Goal: Information Seeking & Learning: Learn about a topic

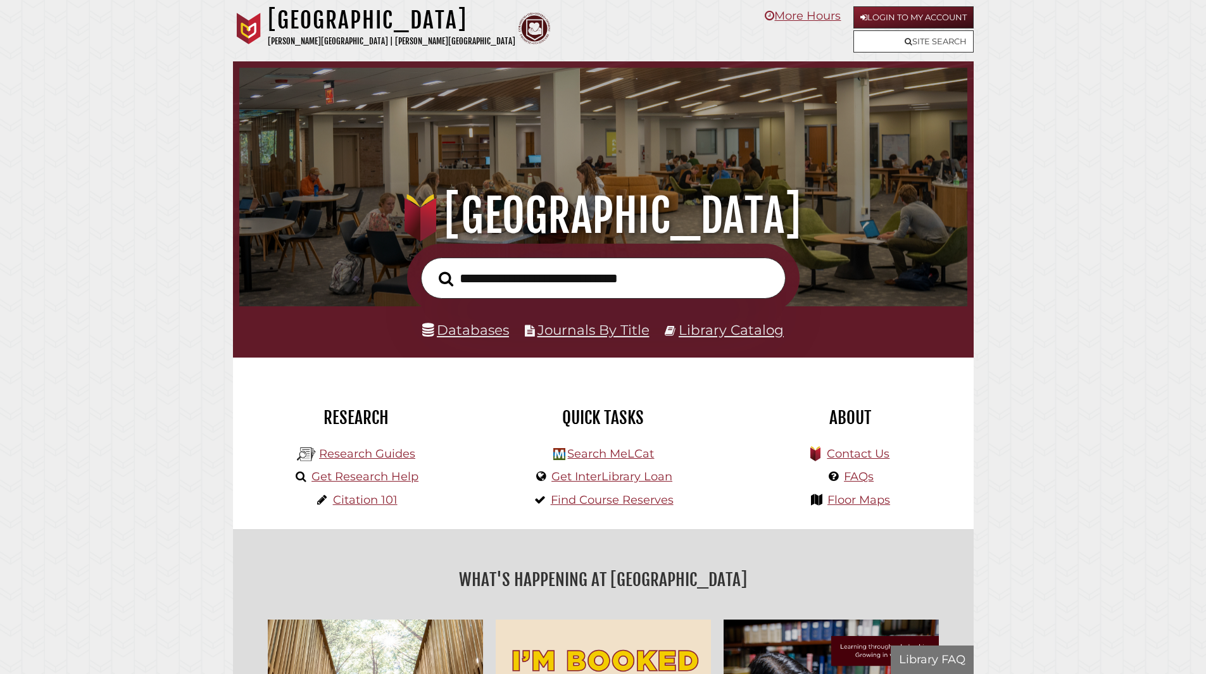
scroll to position [240, 721]
click at [374, 454] on link "Research Guides" at bounding box center [367, 454] width 96 height 14
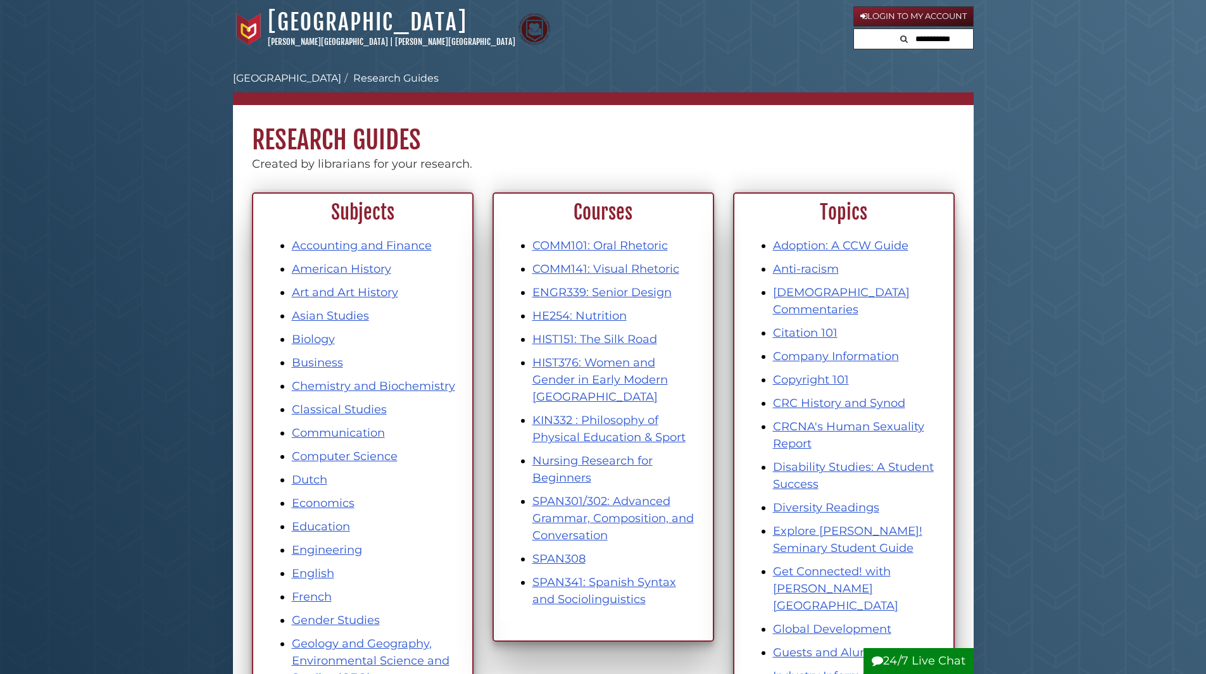
scroll to position [190, 0]
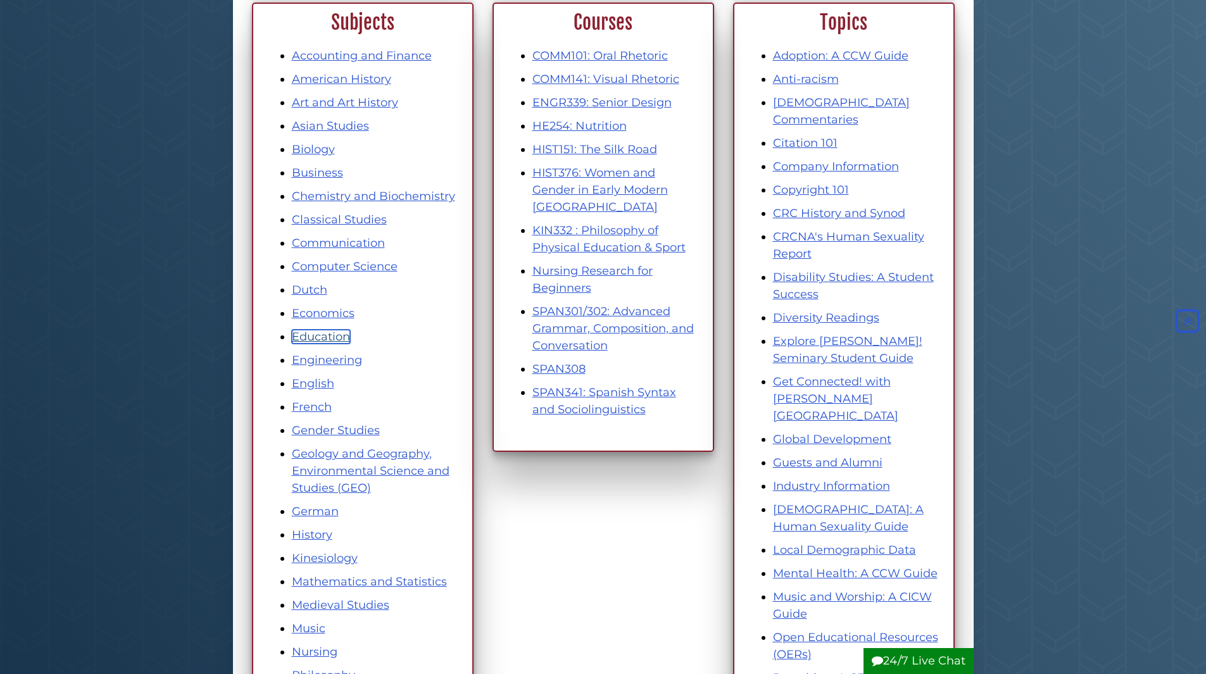
click at [334, 337] on link "Education" at bounding box center [321, 337] width 58 height 14
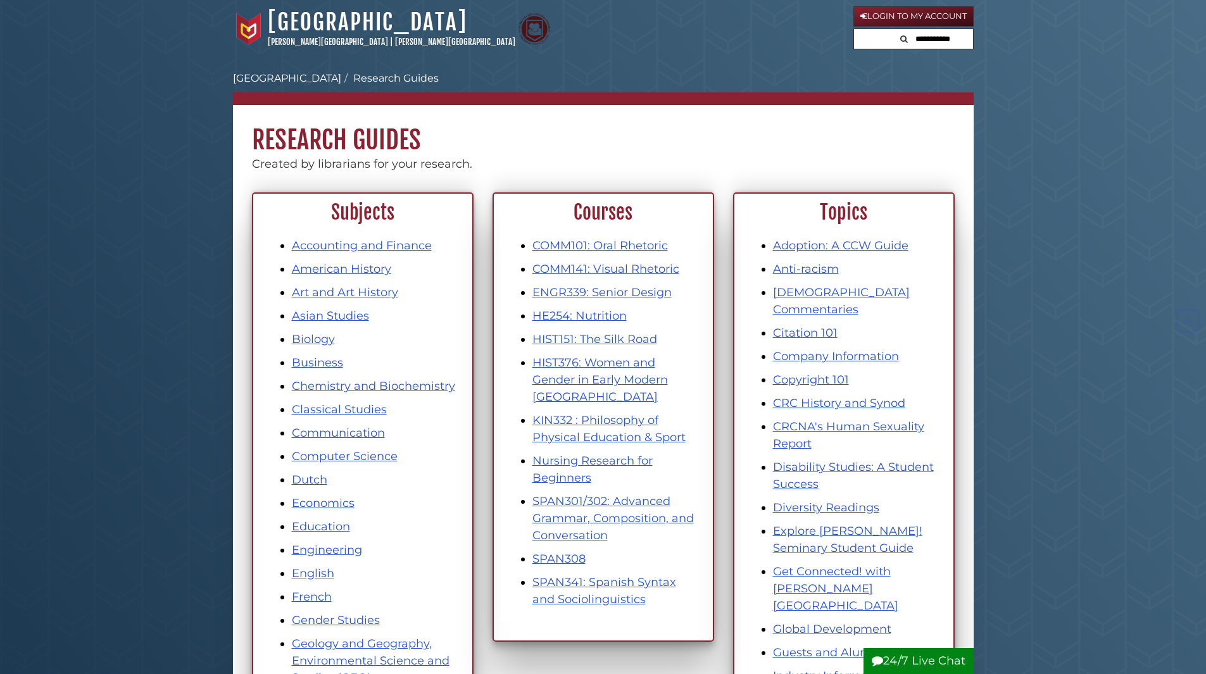
scroll to position [190, 0]
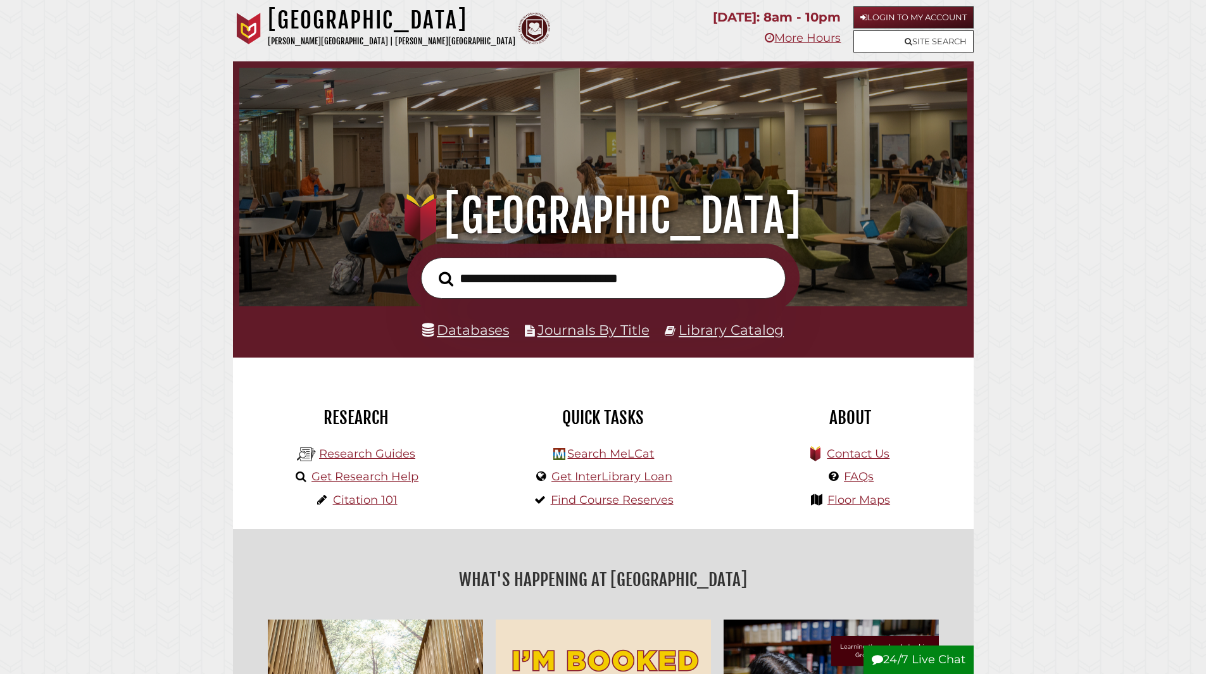
scroll to position [240, 721]
click at [726, 332] on link "Library Catalog" at bounding box center [730, 329] width 105 height 16
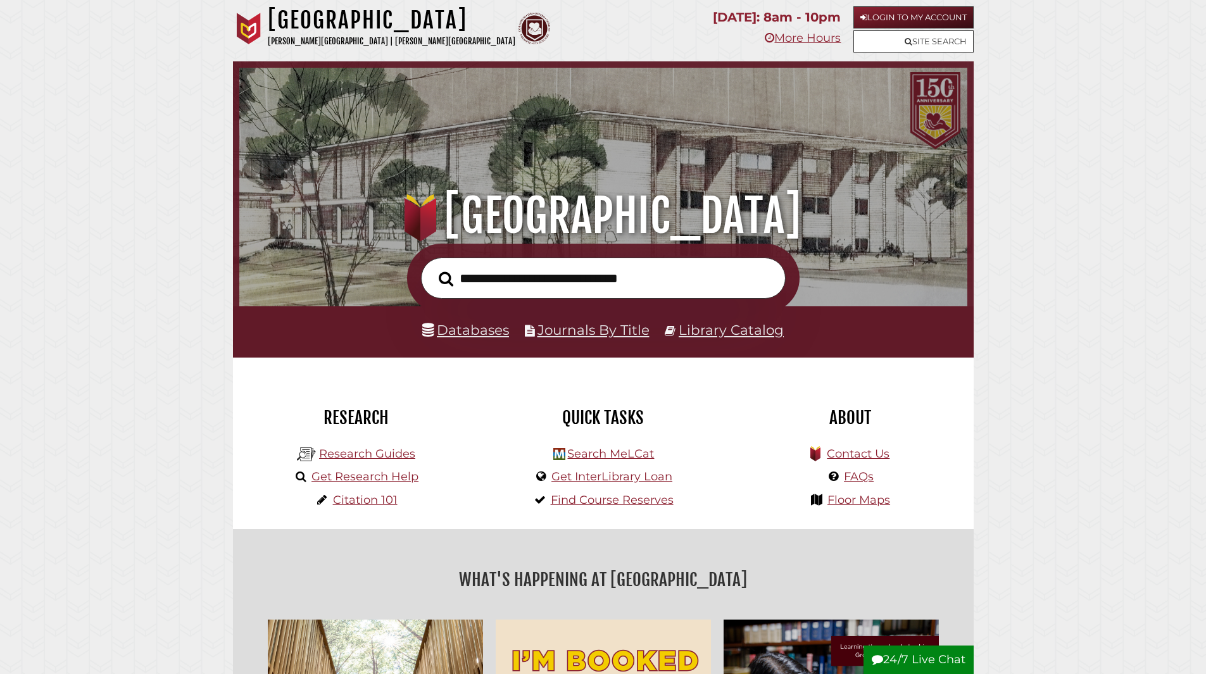
scroll to position [240, 721]
click at [490, 334] on link "Databases" at bounding box center [465, 329] width 87 height 16
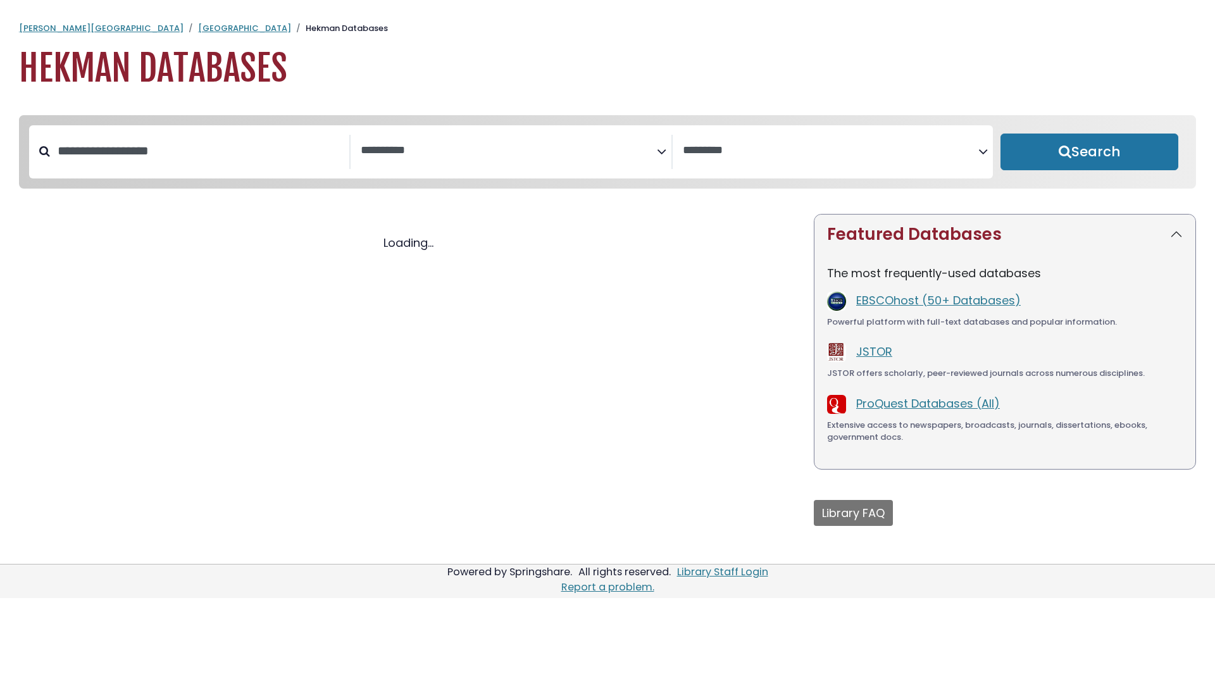
select select "Database Subject Filter"
select select "Database Vendors Filter"
select select "Database Subject Filter"
select select "Database Vendors Filter"
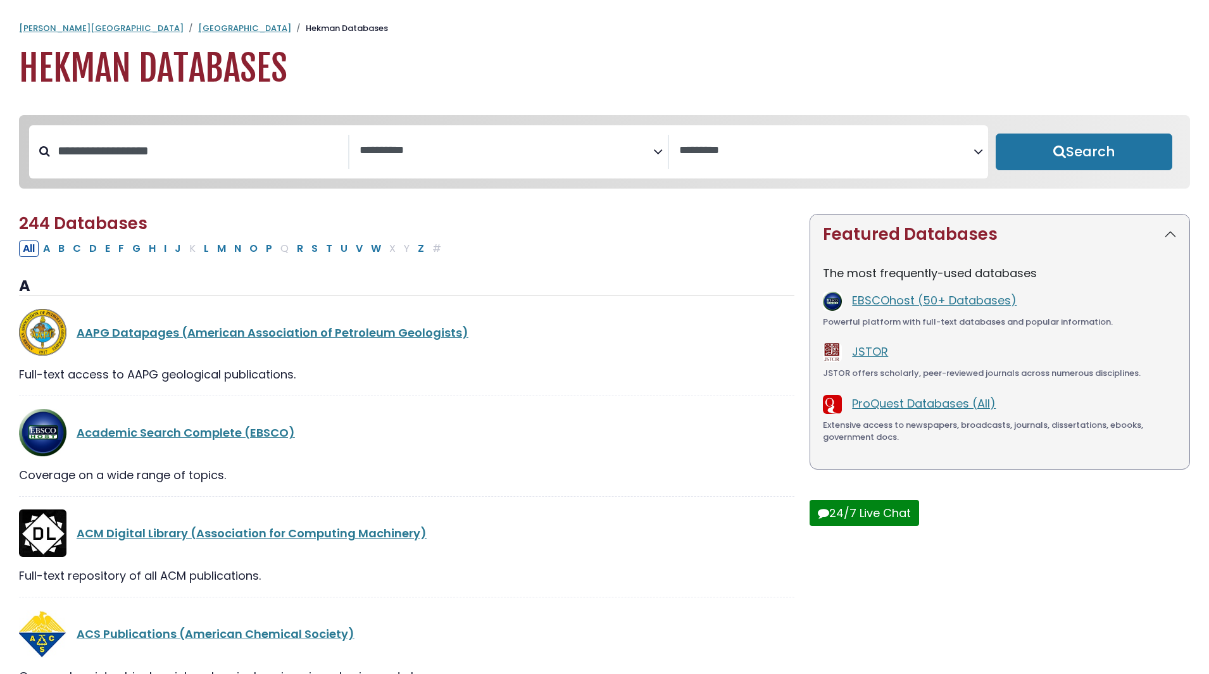
click at [656, 154] on icon "Search filters" at bounding box center [657, 149] width 9 height 19
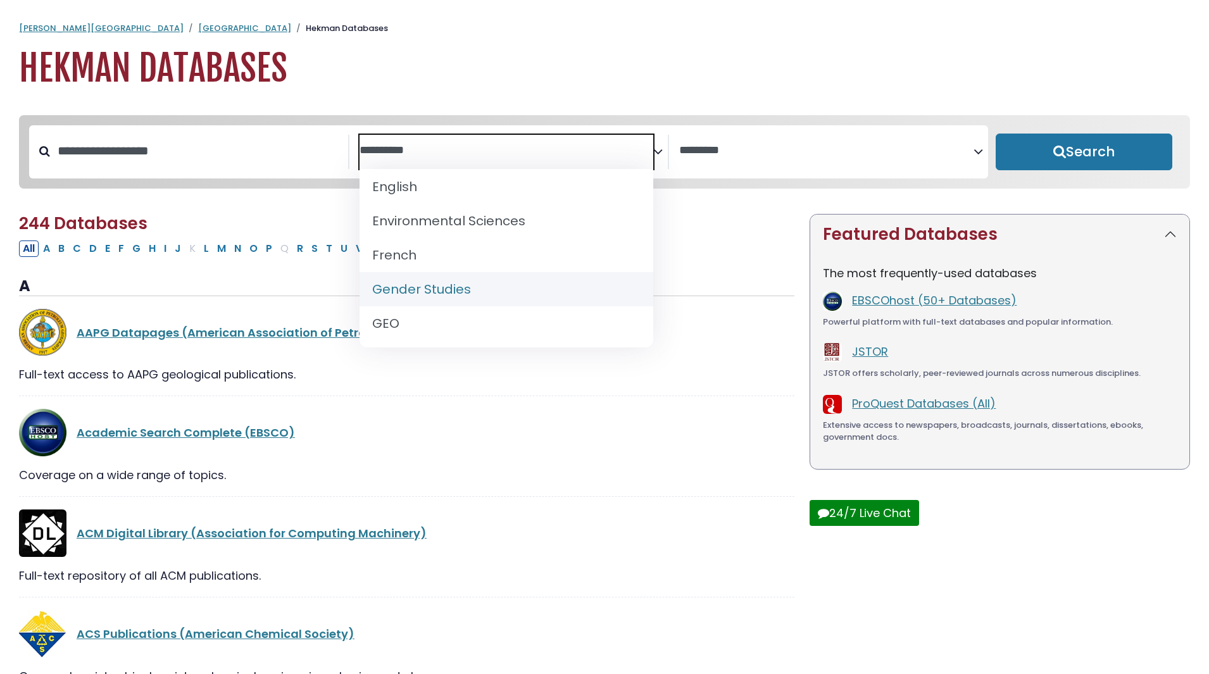
scroll to position [443, 0]
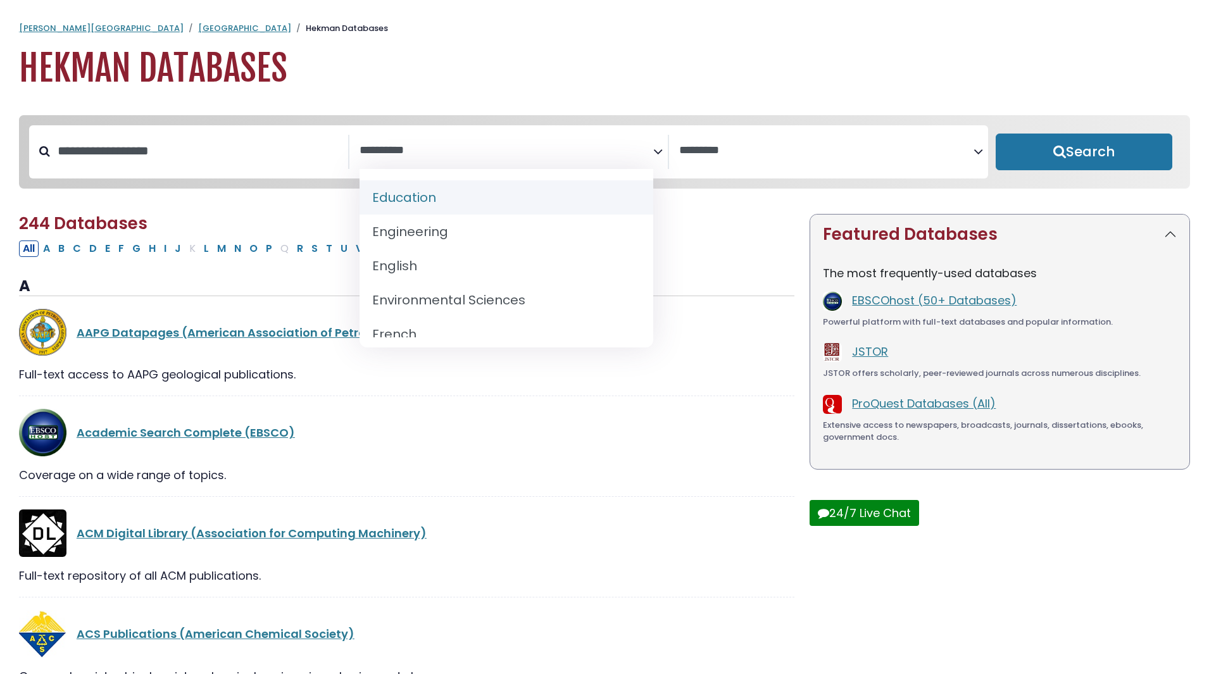
select select "*****"
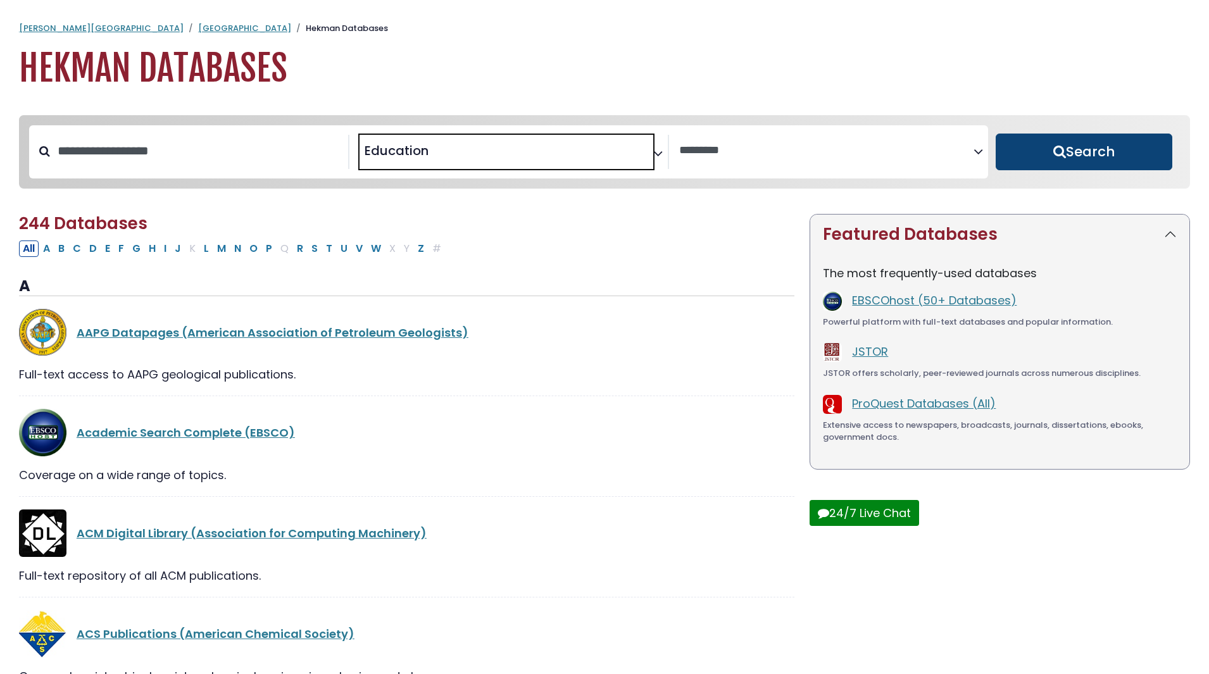
click at [1040, 148] on button "Search" at bounding box center [1083, 152] width 177 height 37
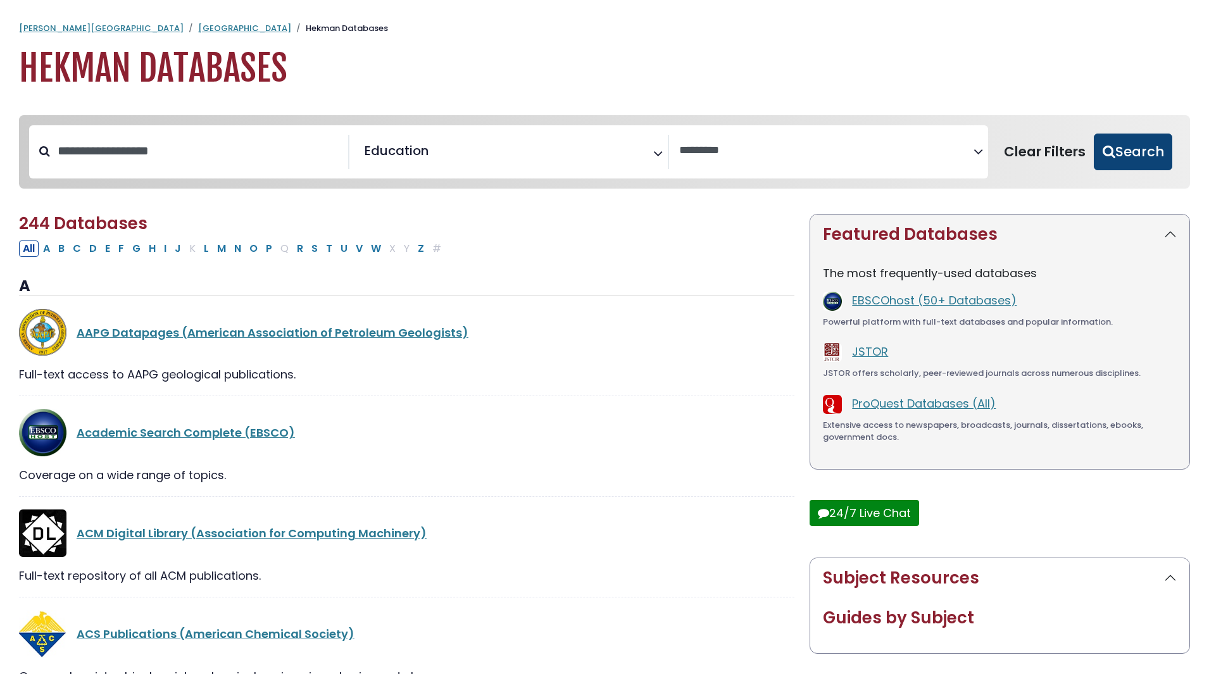
select select "Database Vendors Filter"
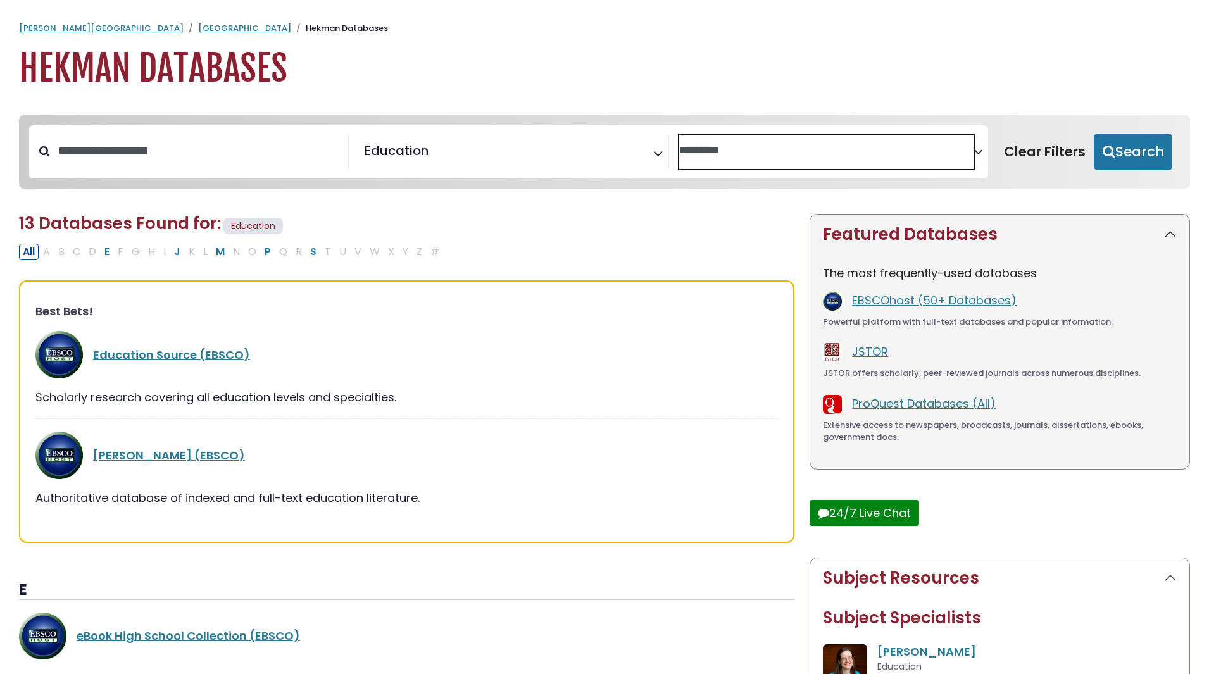
click at [967, 156] on textarea "Search" at bounding box center [826, 150] width 294 height 13
click at [444, 53] on h1 "Hekman Databases" at bounding box center [604, 68] width 1171 height 42
